Goal: Task Accomplishment & Management: Use online tool/utility

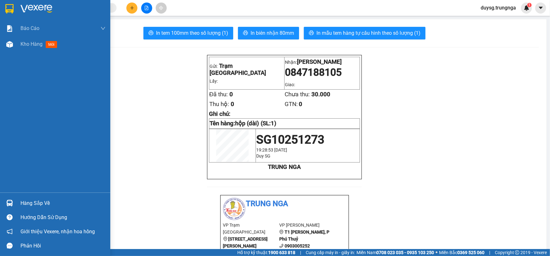
click at [42, 202] on div "Hàng sắp về" at bounding box center [62, 202] width 85 height 9
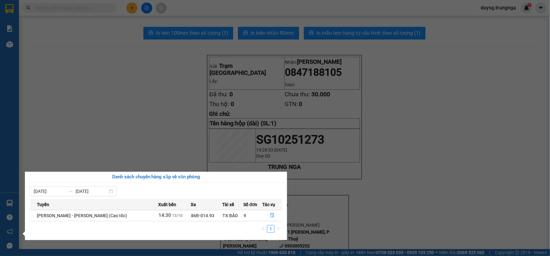
click at [389, 173] on section "Kết quả tìm kiếm ( 0 ) Bộ lọc No Data duysg.trungnga 1 Báo cáo Báo cáo dòng tiề…" at bounding box center [275, 128] width 550 height 256
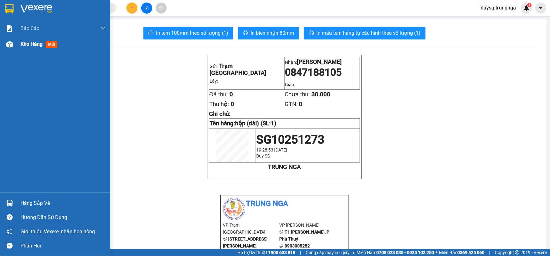
click at [29, 45] on span "Kho hàng" at bounding box center [31, 44] width 22 height 6
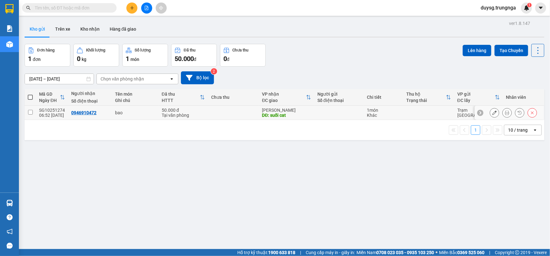
click at [505, 113] on icon at bounding box center [507, 112] width 4 height 4
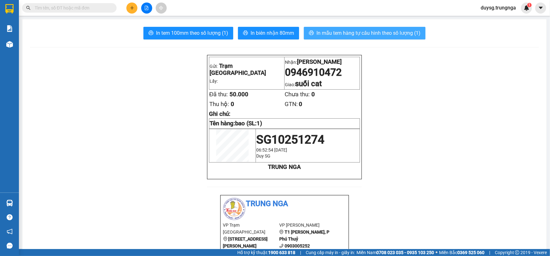
click at [334, 36] on span "In mẫu tem hàng tự cấu hình theo số lượng (1)" at bounding box center [368, 33] width 104 height 8
click at [356, 35] on span "In mẫu tem hàng tự cấu hình theo số lượng (1)" at bounding box center [368, 33] width 104 height 8
click at [333, 34] on span "In mẫu tem hàng tự cấu hình theo số lượng (1)" at bounding box center [368, 33] width 104 height 8
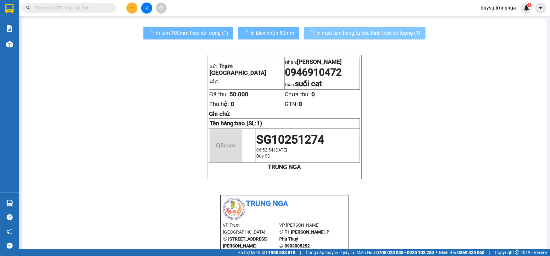
click at [351, 37] on span "In mẫu tem hàng tự cấu hình theo số lượng (1)" at bounding box center [368, 33] width 104 height 8
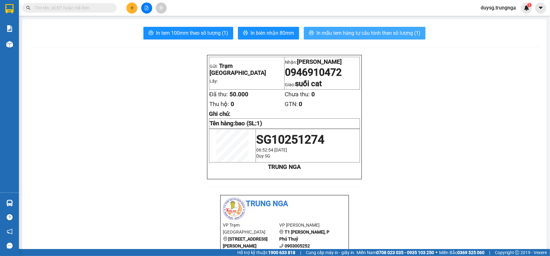
click at [350, 31] on span "In mẫu tem hàng tự cấu hình theo số lượng (1)" at bounding box center [368, 33] width 104 height 8
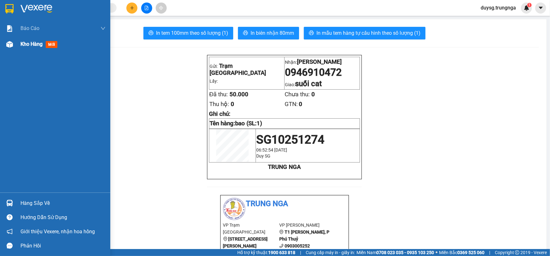
click at [20, 43] on div "Kho hàng mới" at bounding box center [55, 44] width 110 height 16
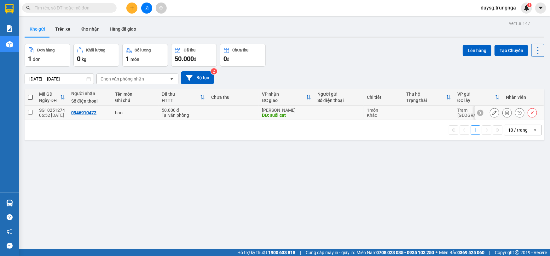
click at [505, 111] on icon at bounding box center [507, 112] width 4 height 4
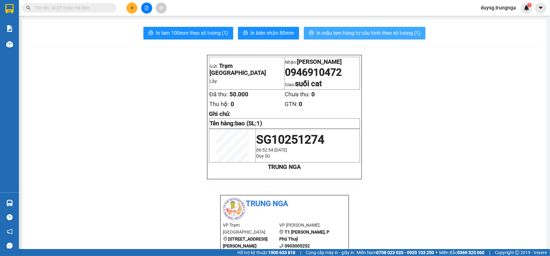
click at [366, 34] on span "In mẫu tem hàng tự cấu hình theo số lượng (1)" at bounding box center [368, 33] width 104 height 8
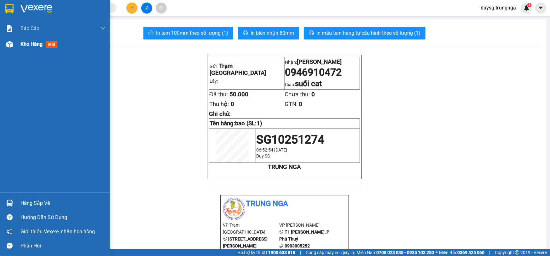
click at [29, 47] on span "Kho hàng" at bounding box center [31, 44] width 22 height 6
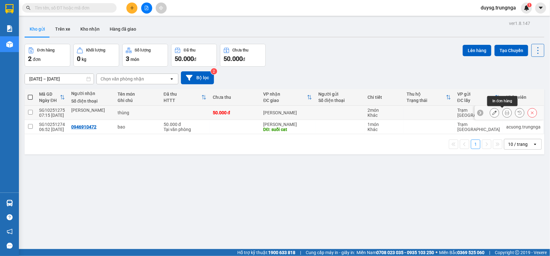
click at [503, 111] on button at bounding box center [507, 112] width 9 height 11
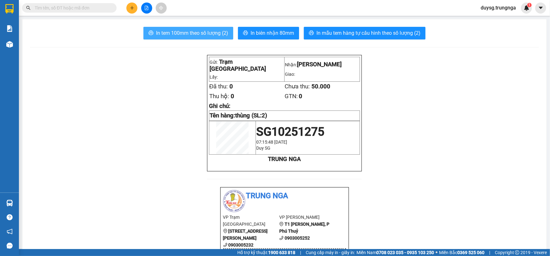
drag, startPoint x: 193, startPoint y: 34, endPoint x: 201, endPoint y: 40, distance: 10.2
click at [193, 36] on span "In tem 100mm theo số lượng (2)" at bounding box center [192, 33] width 72 height 8
click at [356, 163] on p at bounding box center [284, 165] width 151 height 5
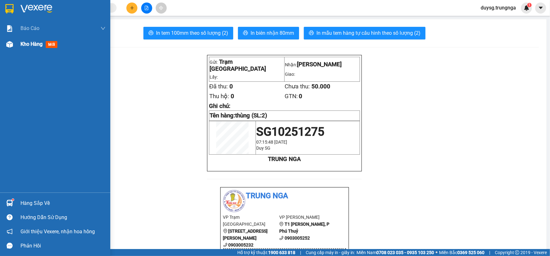
click at [34, 46] on span "Kho hàng" at bounding box center [31, 44] width 22 height 6
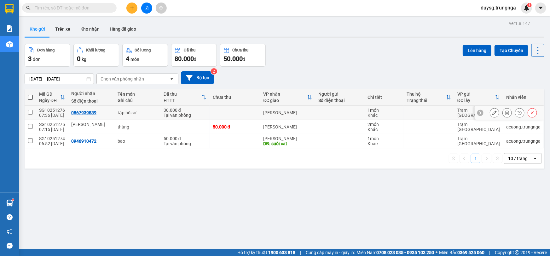
click at [505, 113] on icon at bounding box center [507, 112] width 4 height 4
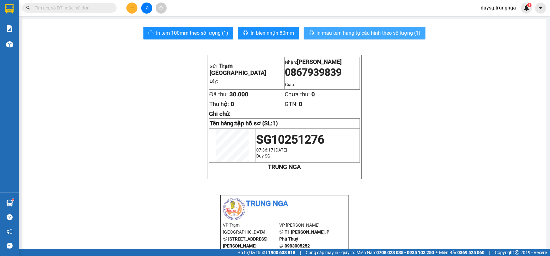
click at [333, 34] on span "In mẫu tem hàng tự cấu hình theo số lượng (1)" at bounding box center [368, 33] width 104 height 8
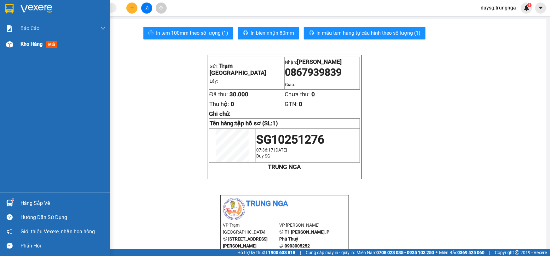
click at [38, 44] on span "Kho hàng" at bounding box center [31, 44] width 22 height 6
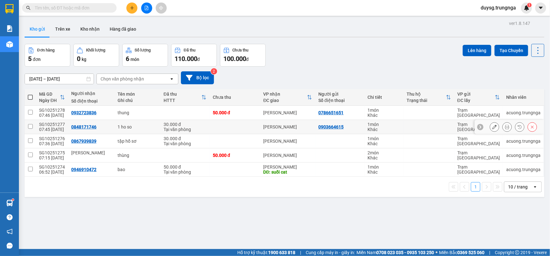
click at [505, 128] on icon at bounding box center [507, 126] width 4 height 4
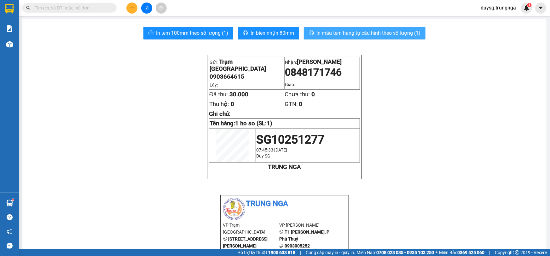
click at [343, 33] on span "In mẫu tem hàng tự cấu hình theo số lượng (1)" at bounding box center [368, 33] width 104 height 8
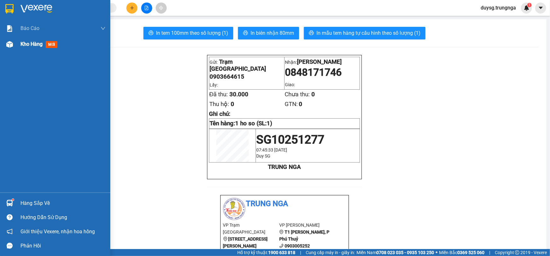
click at [38, 46] on span "Kho hàng" at bounding box center [31, 44] width 22 height 6
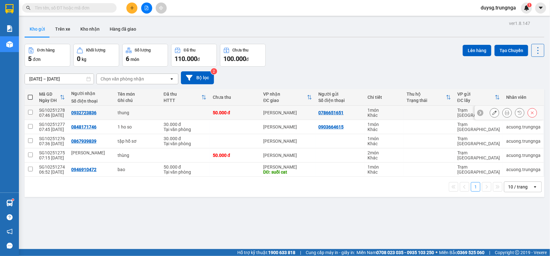
click at [505, 113] on icon at bounding box center [507, 112] width 4 height 4
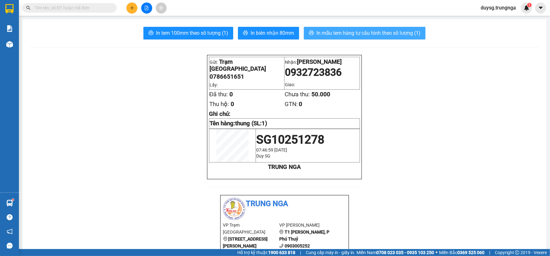
click at [340, 34] on span "In mẫu tem hàng tự cấu hình theo số lượng (1)" at bounding box center [368, 33] width 104 height 8
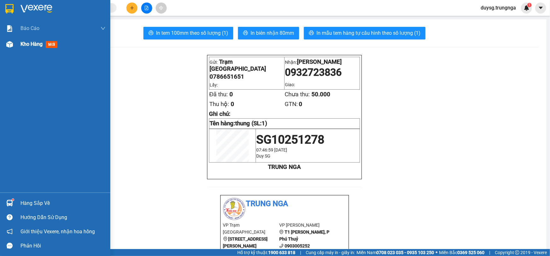
click at [33, 43] on span "Kho hàng" at bounding box center [31, 44] width 22 height 6
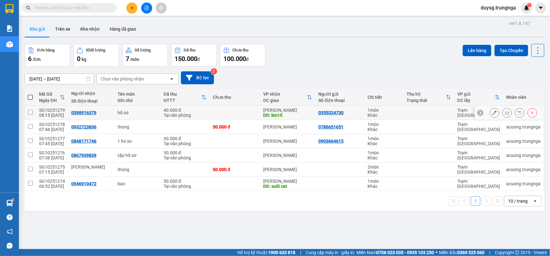
click at [505, 111] on icon at bounding box center [507, 112] width 4 height 4
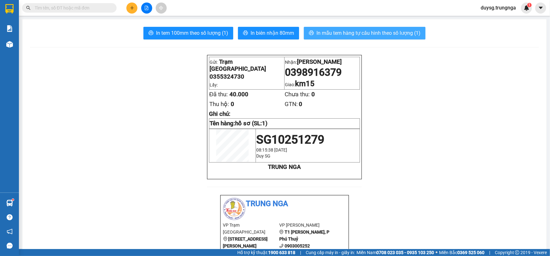
click at [372, 32] on span "In mẫu tem hàng tự cấu hình theo số lượng (1)" at bounding box center [368, 33] width 104 height 8
